Goal: Obtain resource: Obtain resource

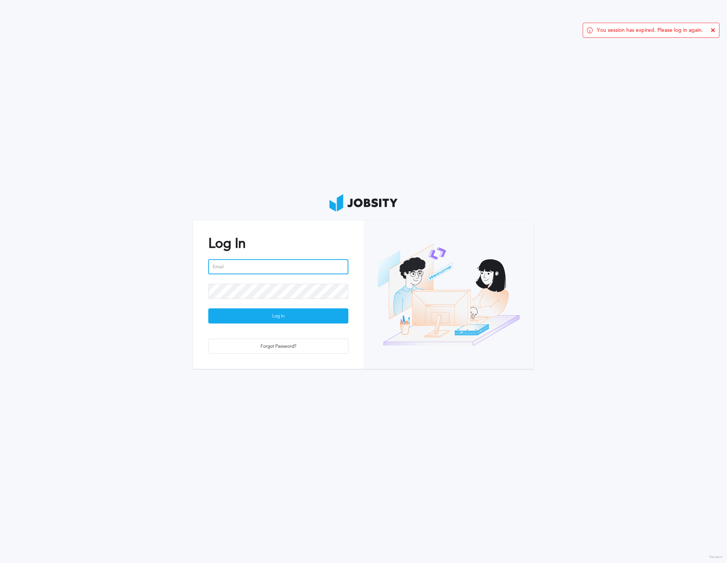
type input "[PERSON_NAME][EMAIL_ADDRESS][PERSON_NAME][DOMAIN_NAME]"
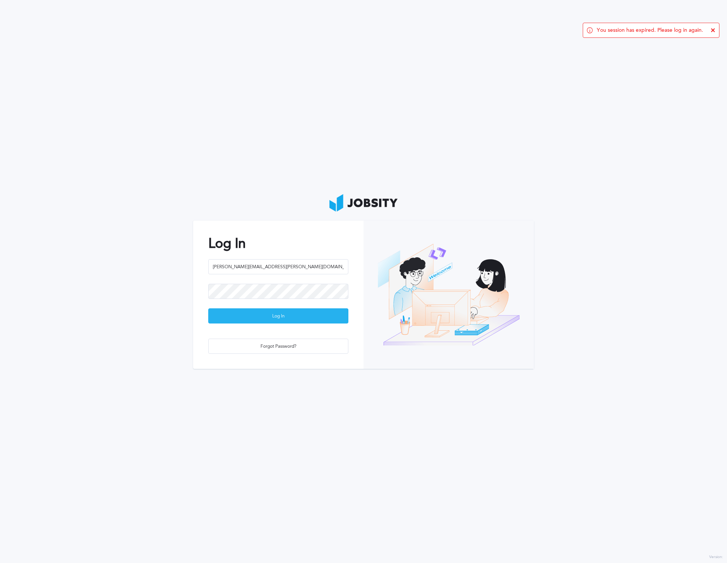
click at [307, 316] on div "Log In" at bounding box center [278, 316] width 139 height 15
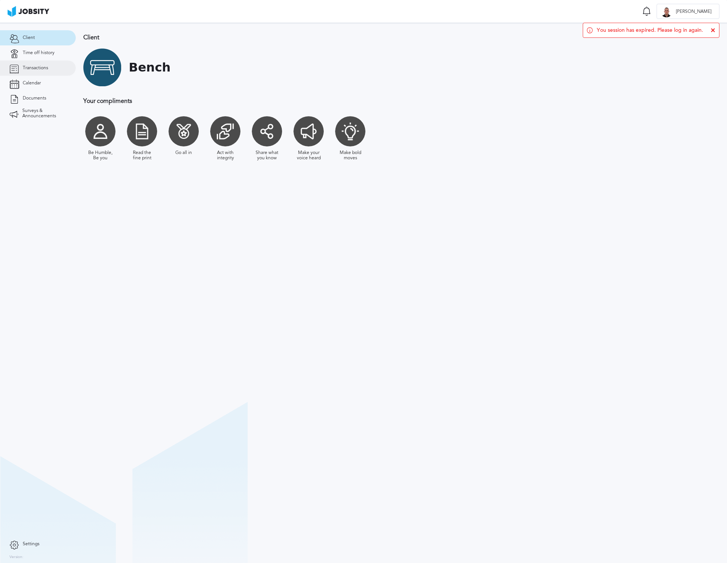
click at [33, 68] on span "Transactions" at bounding box center [35, 67] width 25 height 5
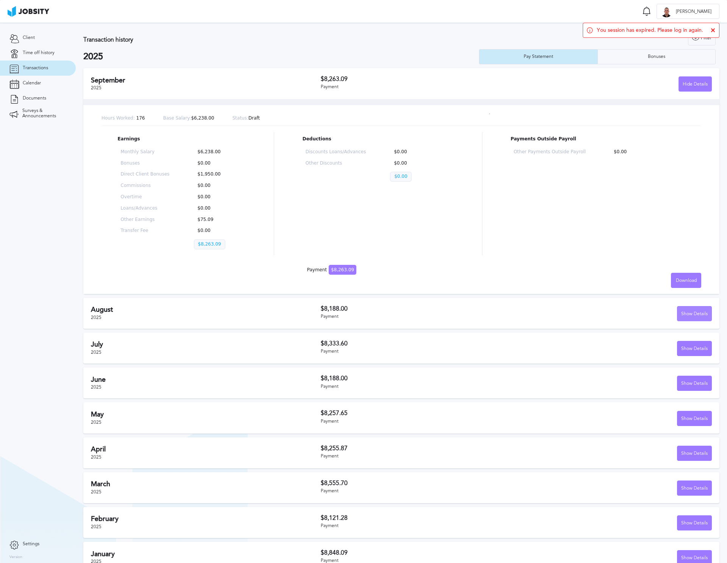
click at [692, 312] on div "Show Details" at bounding box center [694, 314] width 34 height 15
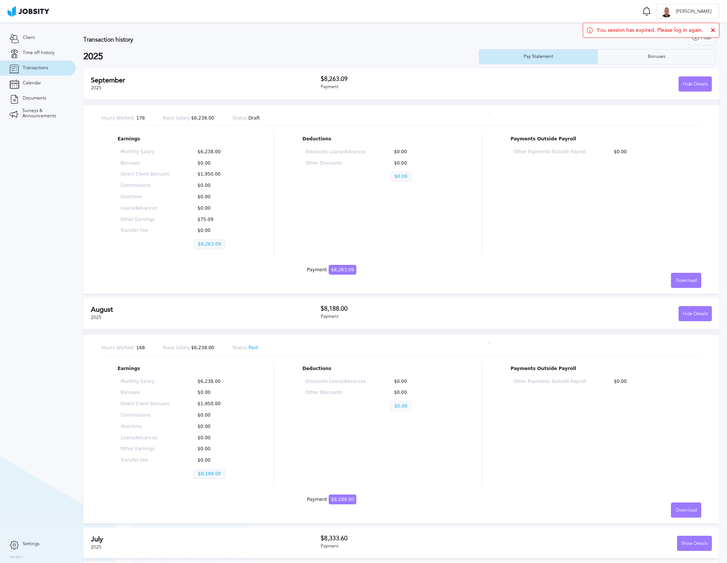
click at [714, 33] on div "You session has expired. Please log in again." at bounding box center [650, 30] width 137 height 15
click at [713, 31] on icon at bounding box center [712, 30] width 5 height 5
click at [708, 13] on span "[PERSON_NAME]" at bounding box center [693, 11] width 43 height 5
click at [20, 39] on div "Log Out" at bounding box center [363, 281] width 727 height 563
click at [28, 42] on link "Client" at bounding box center [38, 37] width 76 height 15
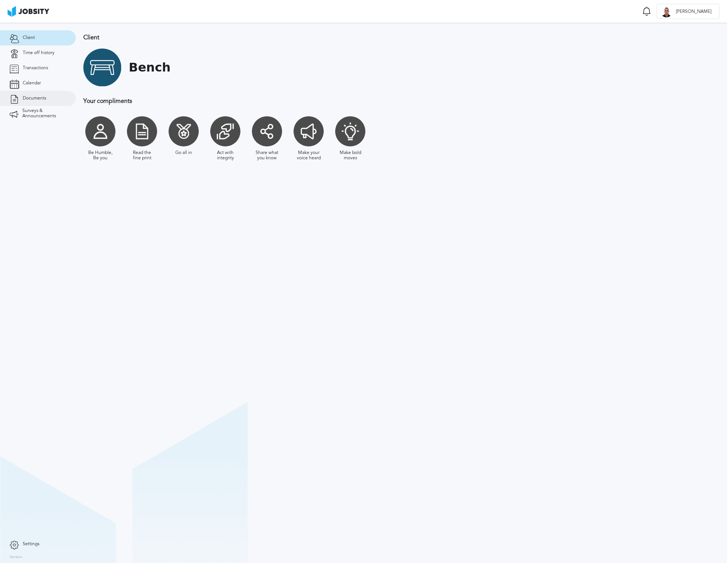
click at [28, 92] on link "Documents" at bounding box center [38, 98] width 76 height 15
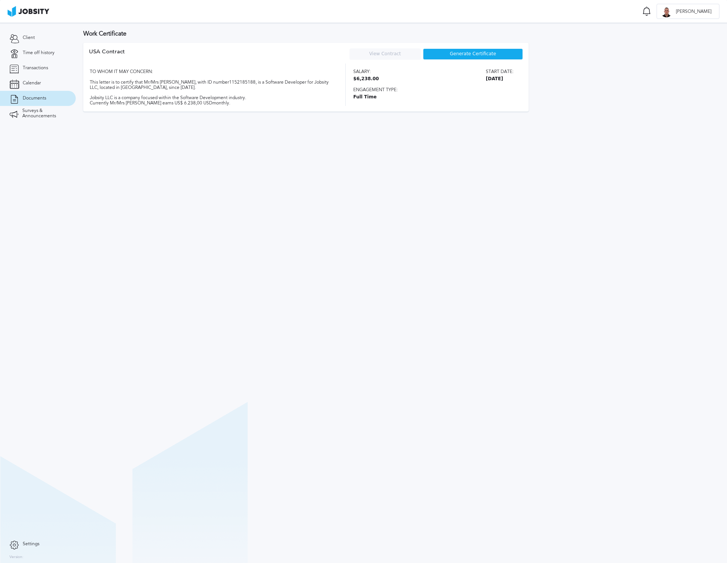
click at [474, 56] on span "Generate Certificate" at bounding box center [473, 53] width 46 height 5
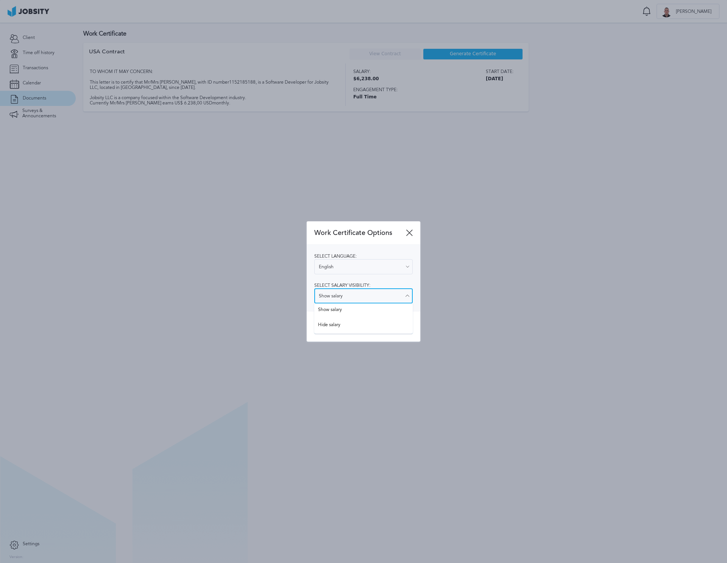
click at [367, 297] on input "Show salary" at bounding box center [363, 295] width 98 height 15
click at [373, 253] on div "Select language: English English Spanish Select salary visibility: Show salary …" at bounding box center [364, 278] width 114 height 66
click at [353, 321] on div "Download" at bounding box center [363, 326] width 98 height 15
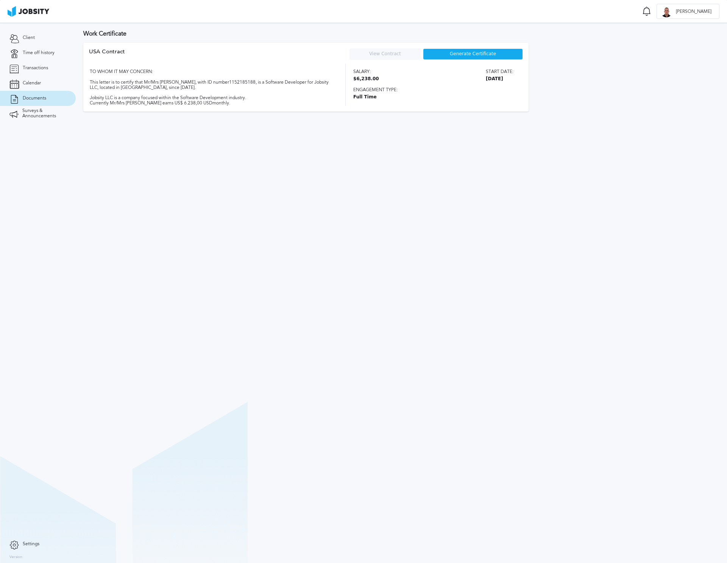
click at [474, 53] on span "Generate Certificate" at bounding box center [473, 53] width 46 height 5
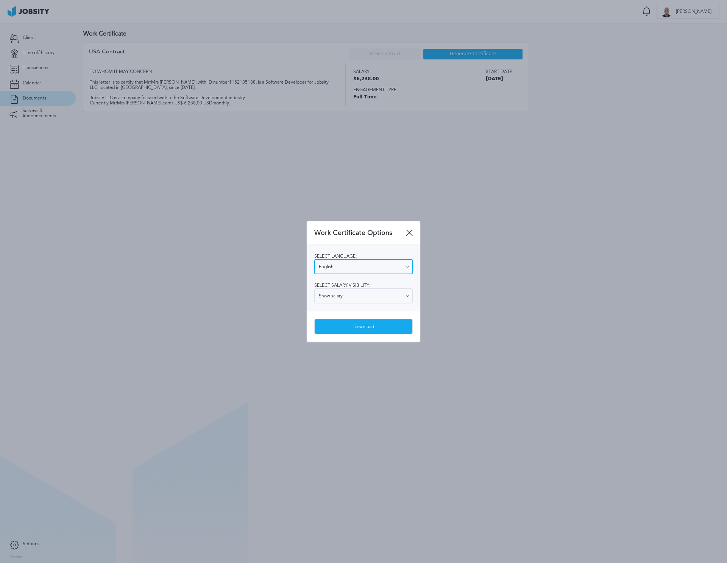
click at [355, 265] on input "English" at bounding box center [363, 266] width 98 height 15
type input "Spanish"
click at [337, 294] on div "Select language: Spanish English Spanish Select salary visibility: Show salary …" at bounding box center [364, 278] width 114 height 66
click at [346, 322] on div "Download" at bounding box center [363, 326] width 98 height 15
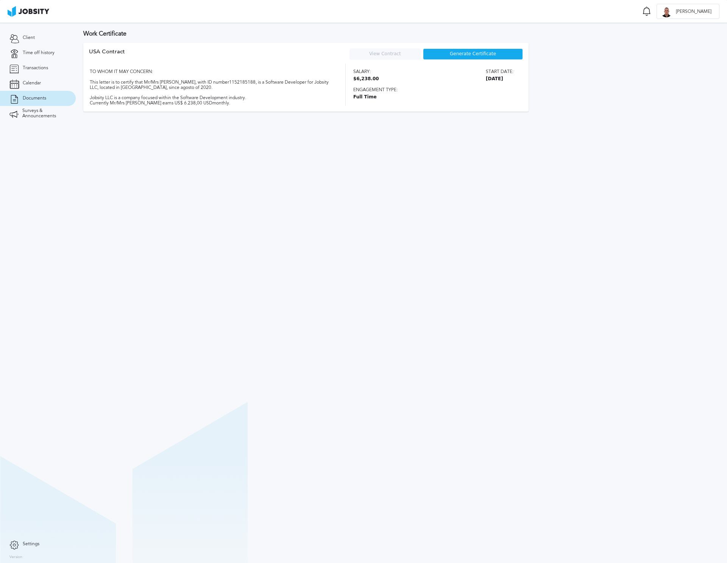
click at [634, 137] on section "Work Certificate USA [DEMOGRAPHIC_DATA] View Contract Your contract is not curr…" at bounding box center [401, 293] width 651 height 540
